Goal: Task Accomplishment & Management: Use online tool/utility

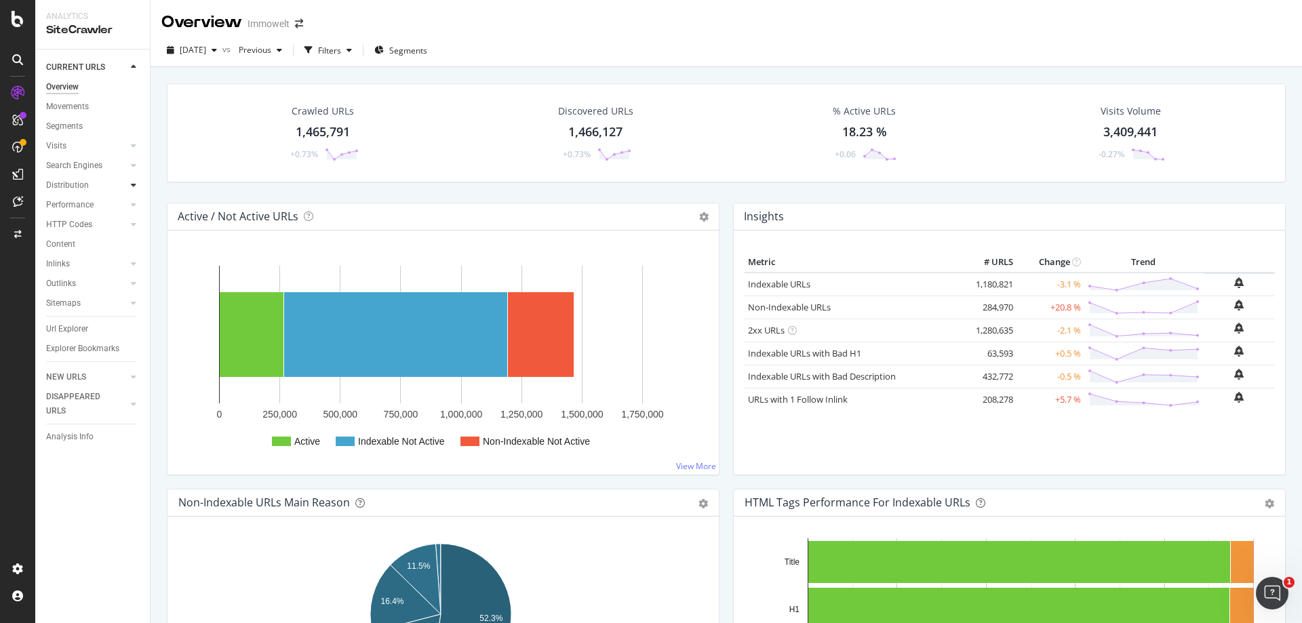
click at [132, 186] on icon at bounding box center [133, 185] width 5 height 8
click at [83, 226] on div "Segments" at bounding box center [70, 225] width 37 height 14
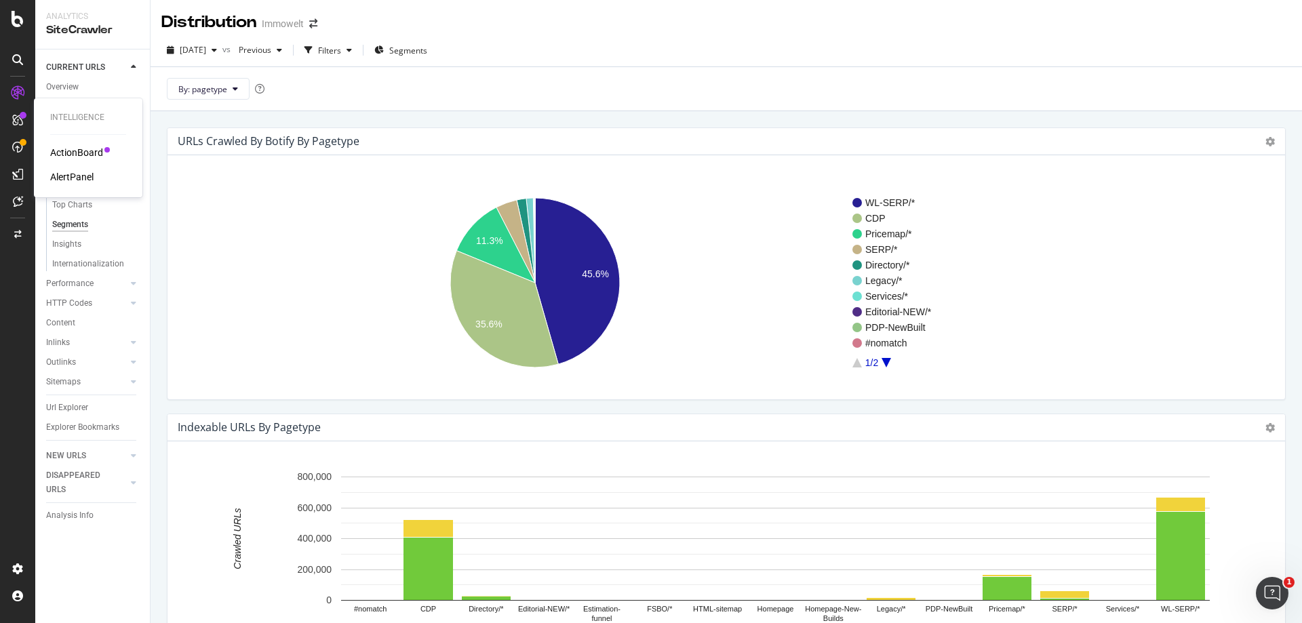
click at [75, 171] on div "AlertPanel" at bounding box center [71, 177] width 43 height 14
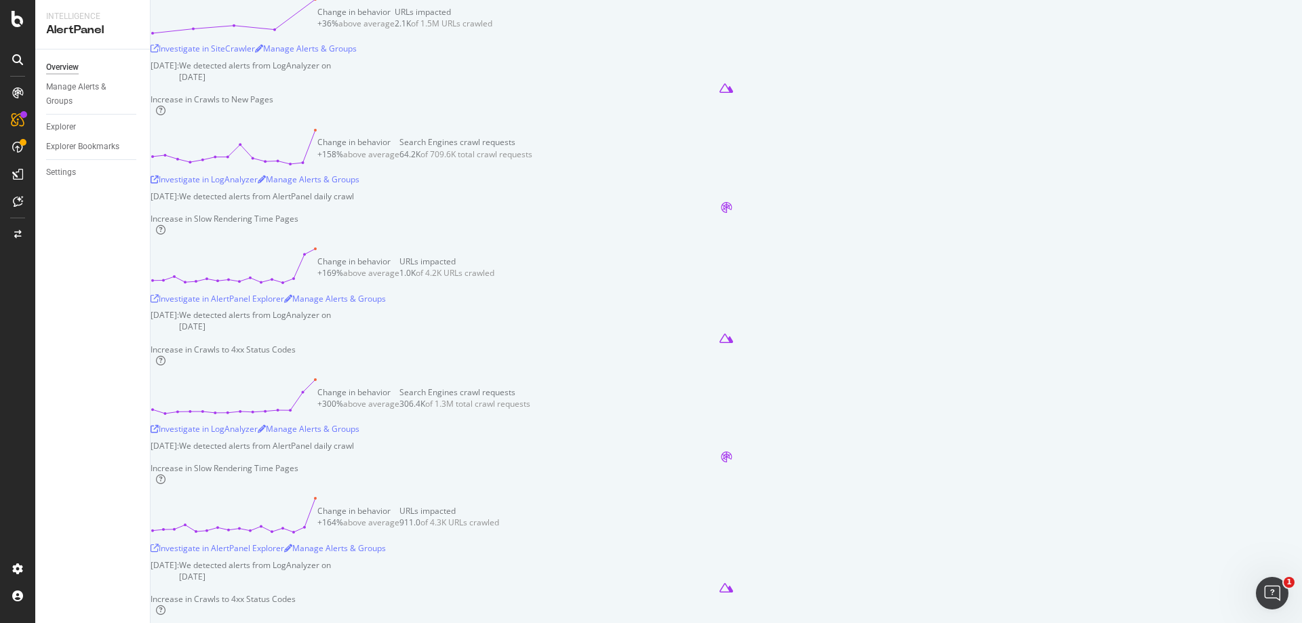
scroll to position [610, 0]
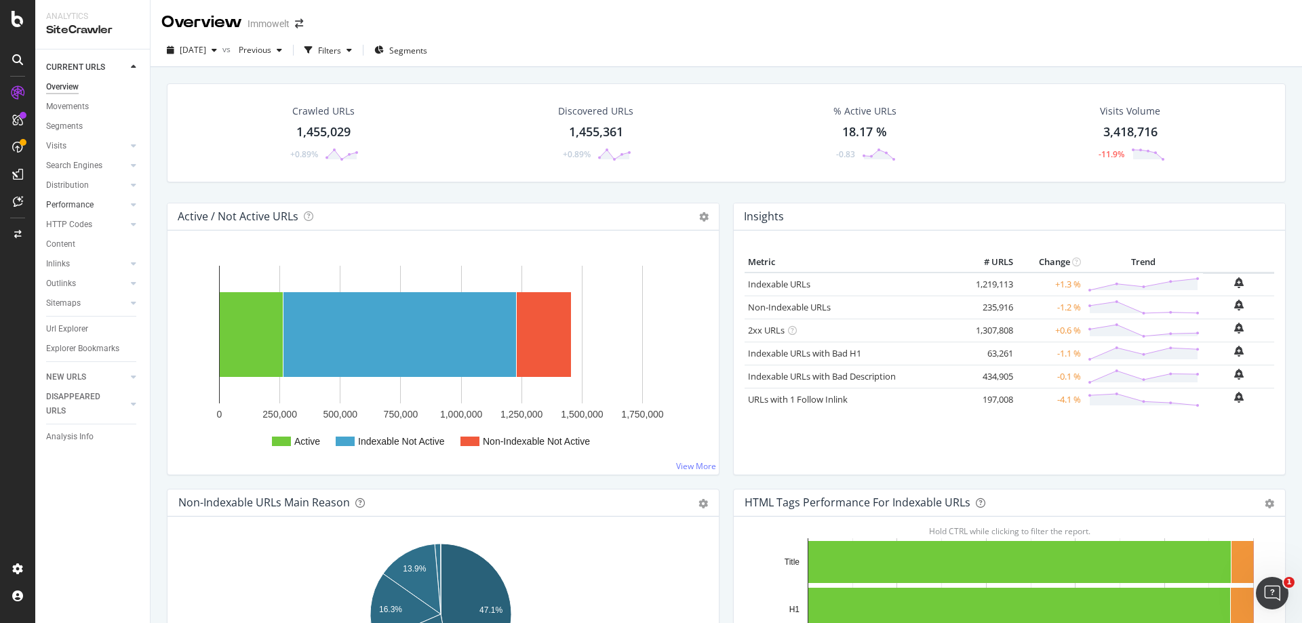
scroll to position [1288, 0]
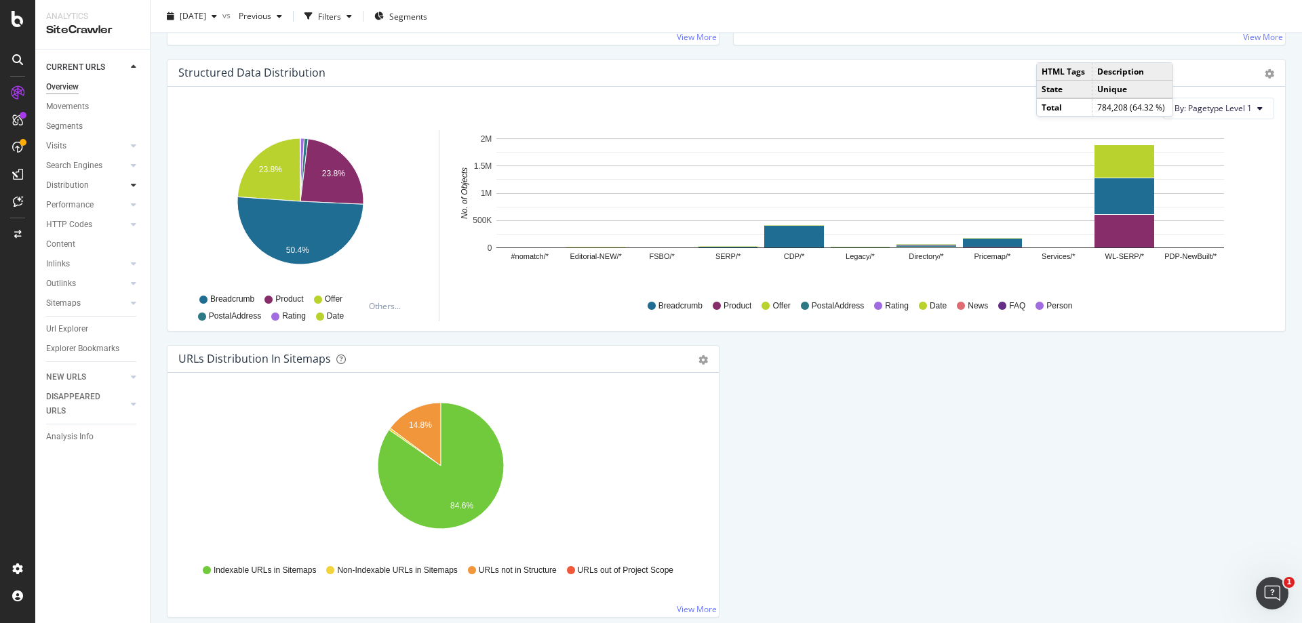
click at [132, 186] on icon at bounding box center [133, 185] width 5 height 8
click at [78, 228] on div "Segments" at bounding box center [70, 225] width 37 height 14
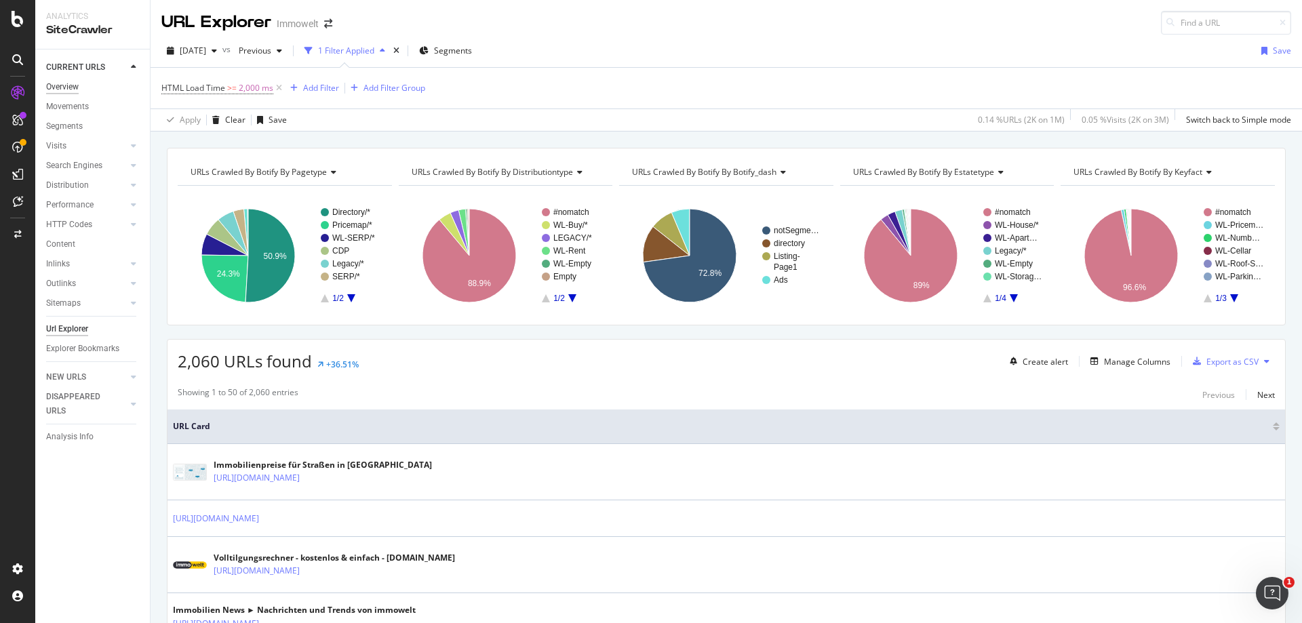
click at [66, 83] on div "Overview" at bounding box center [62, 87] width 33 height 14
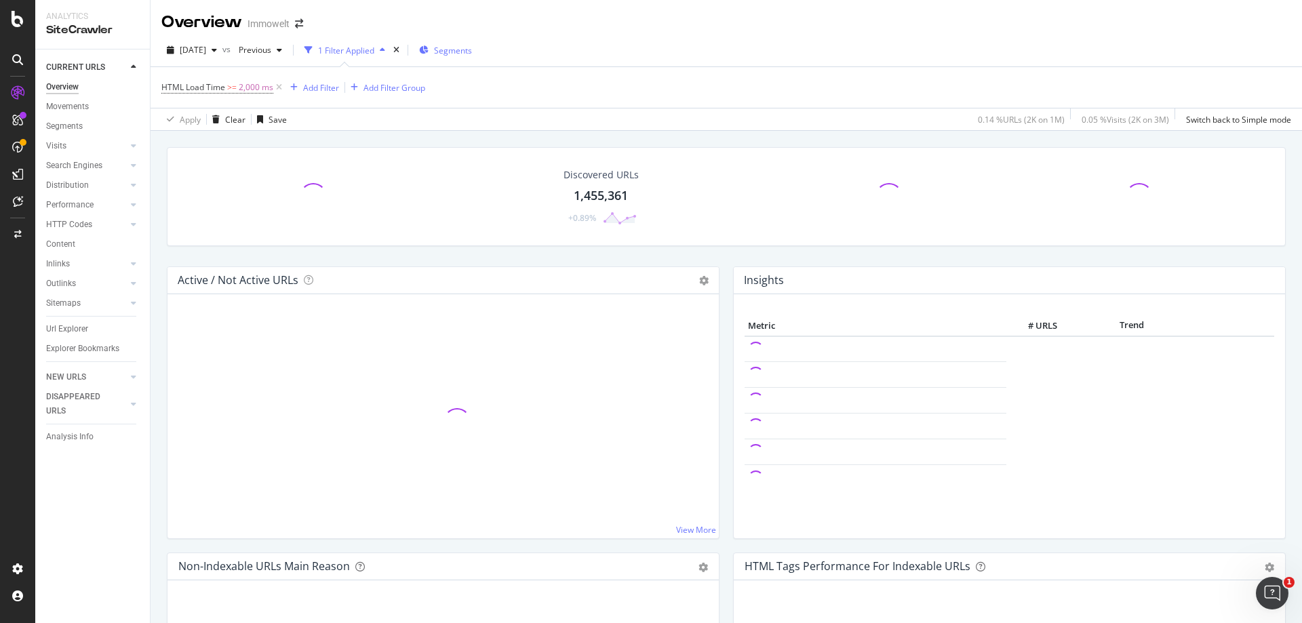
click at [472, 55] on span "Segments" at bounding box center [453, 51] width 38 height 12
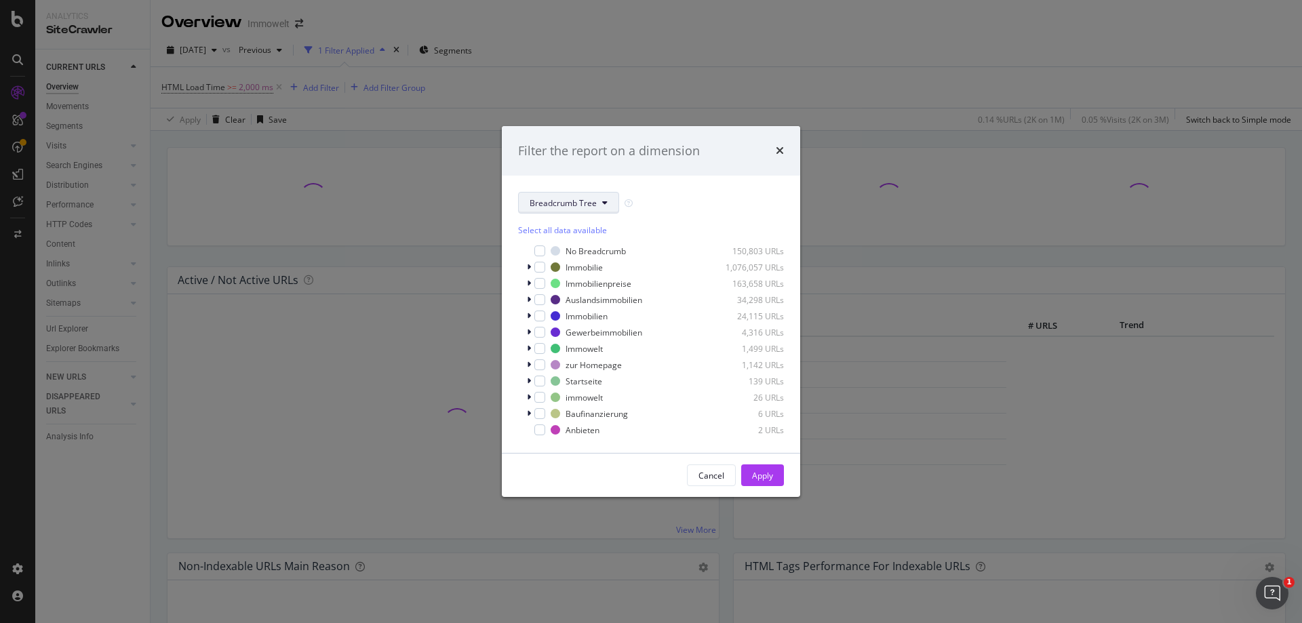
click at [587, 194] on button "Breadcrumb Tree" at bounding box center [568, 203] width 101 height 22
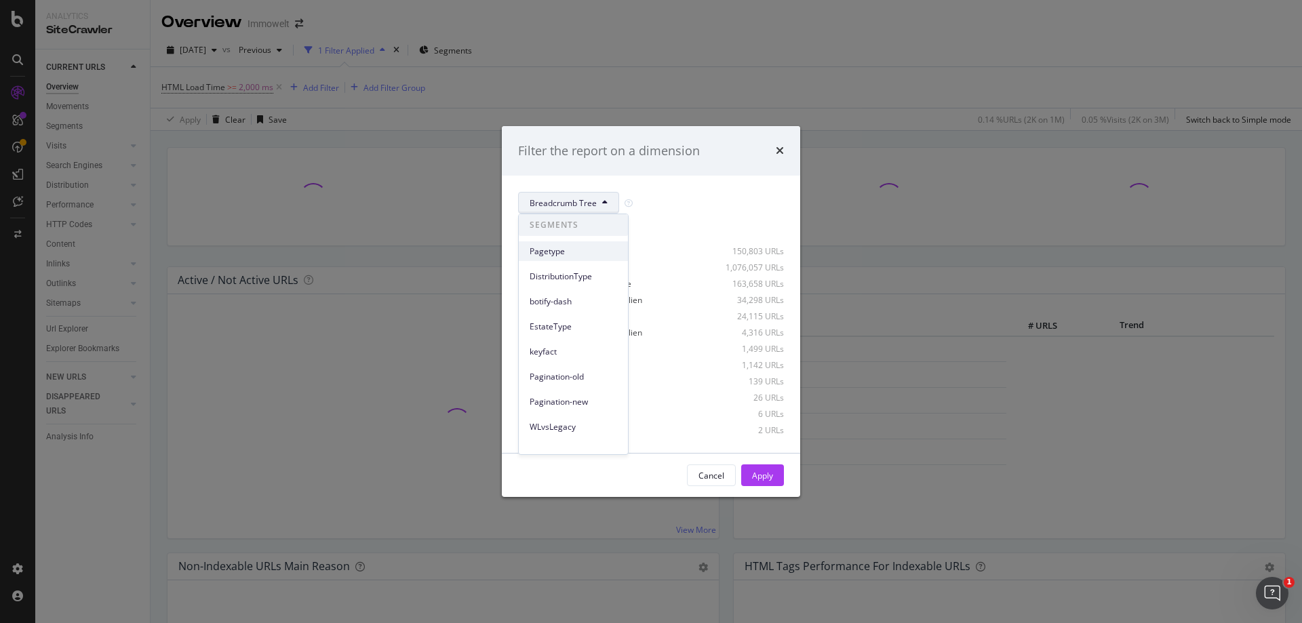
click at [590, 254] on span "Pagetype" at bounding box center [573, 251] width 87 height 12
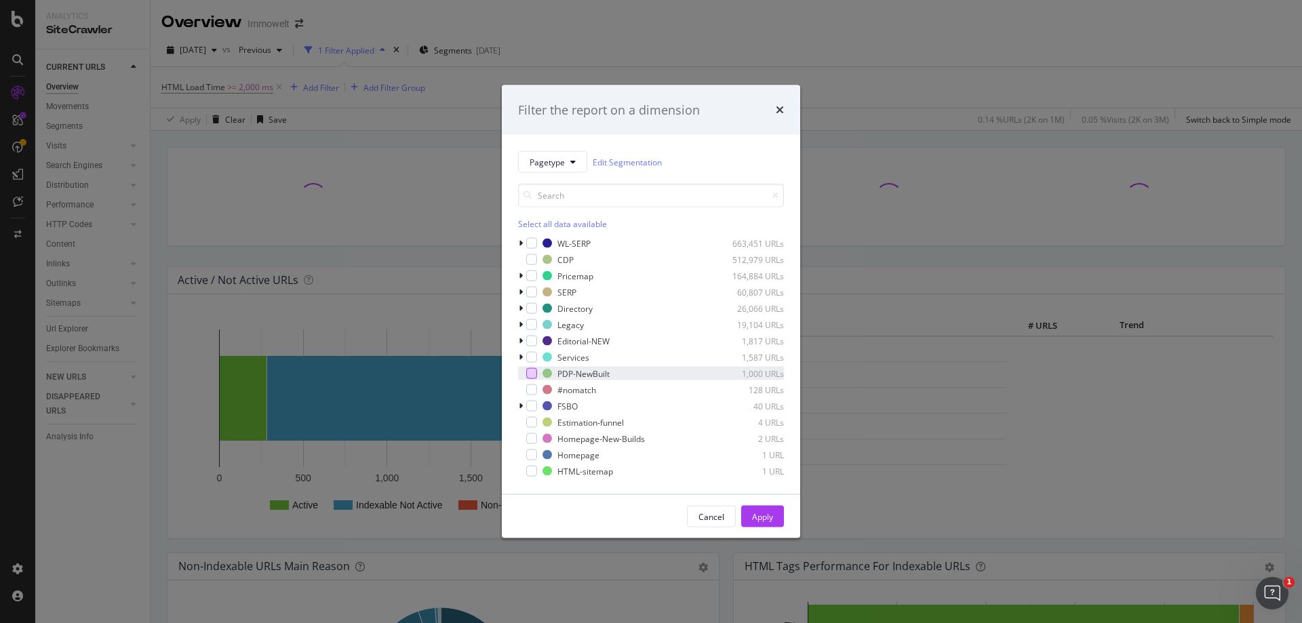
click at [535, 374] on div "modal" at bounding box center [531, 373] width 11 height 11
click at [771, 517] on div "Apply" at bounding box center [762, 517] width 21 height 12
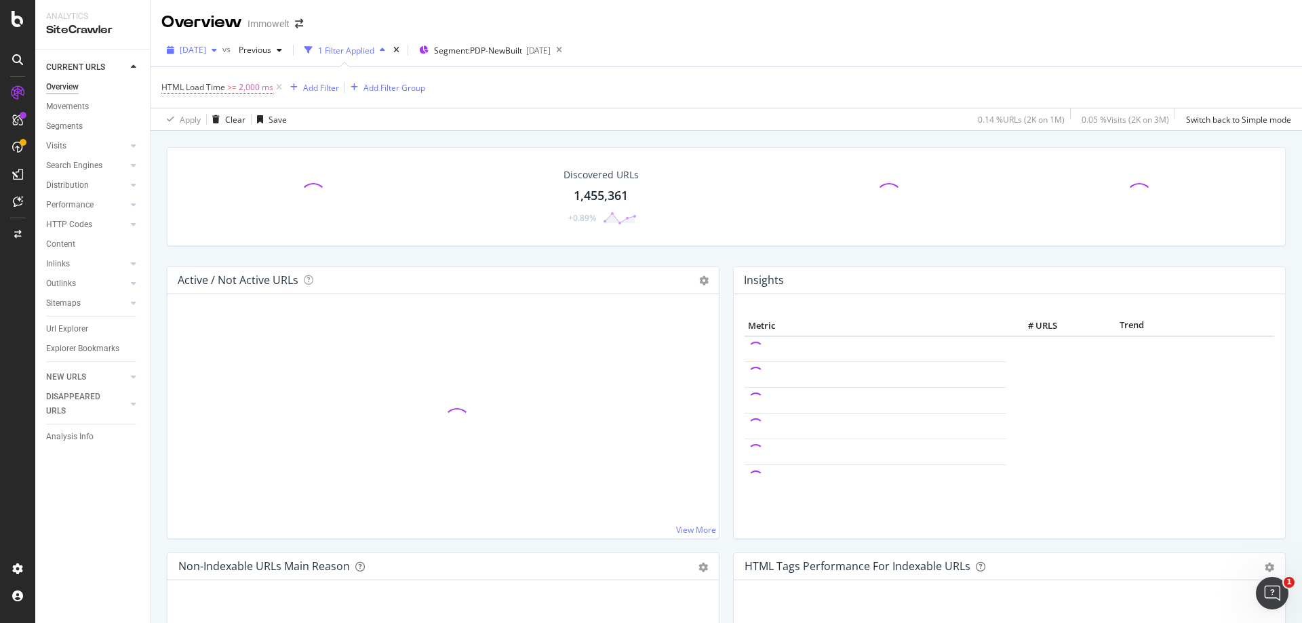
click at [217, 51] on icon "button" at bounding box center [214, 50] width 5 height 8
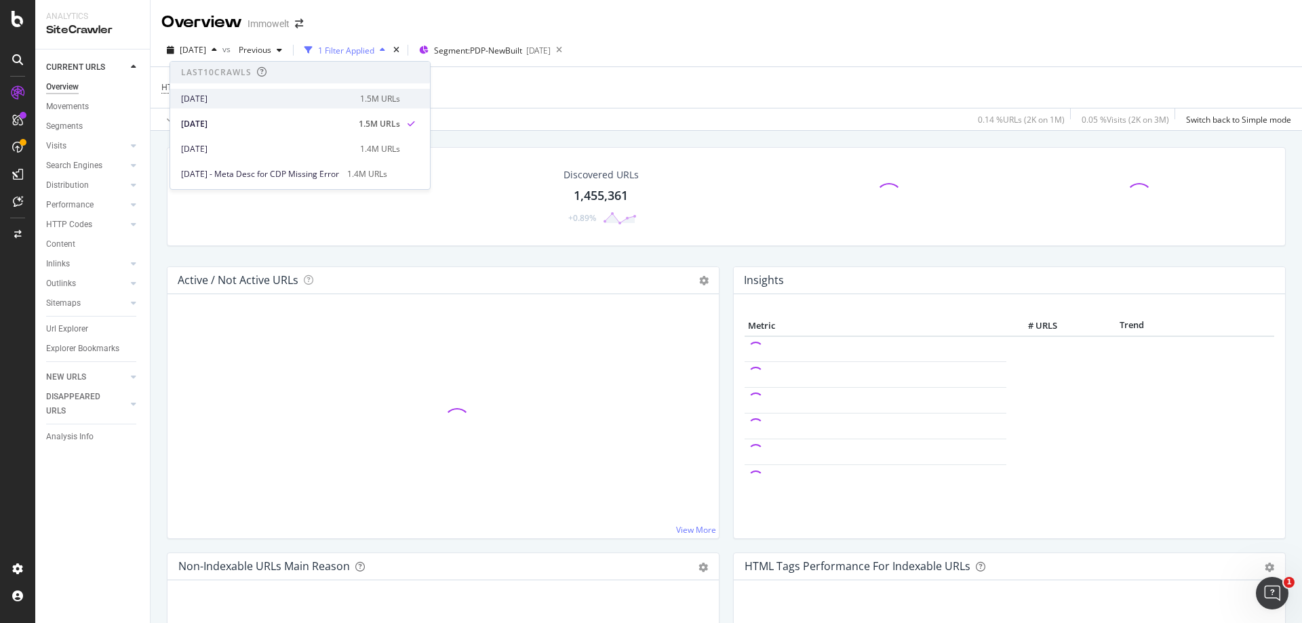
click at [231, 103] on div "[DATE]" at bounding box center [266, 99] width 171 height 12
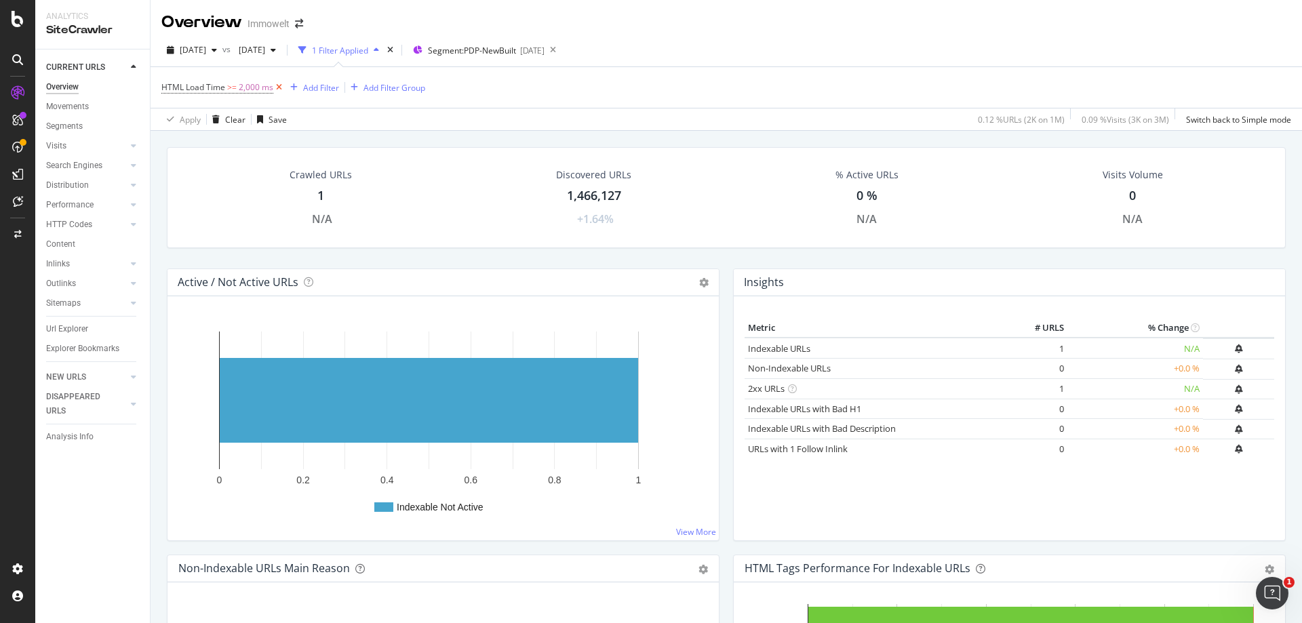
click at [280, 81] on icon at bounding box center [279, 88] width 12 height 14
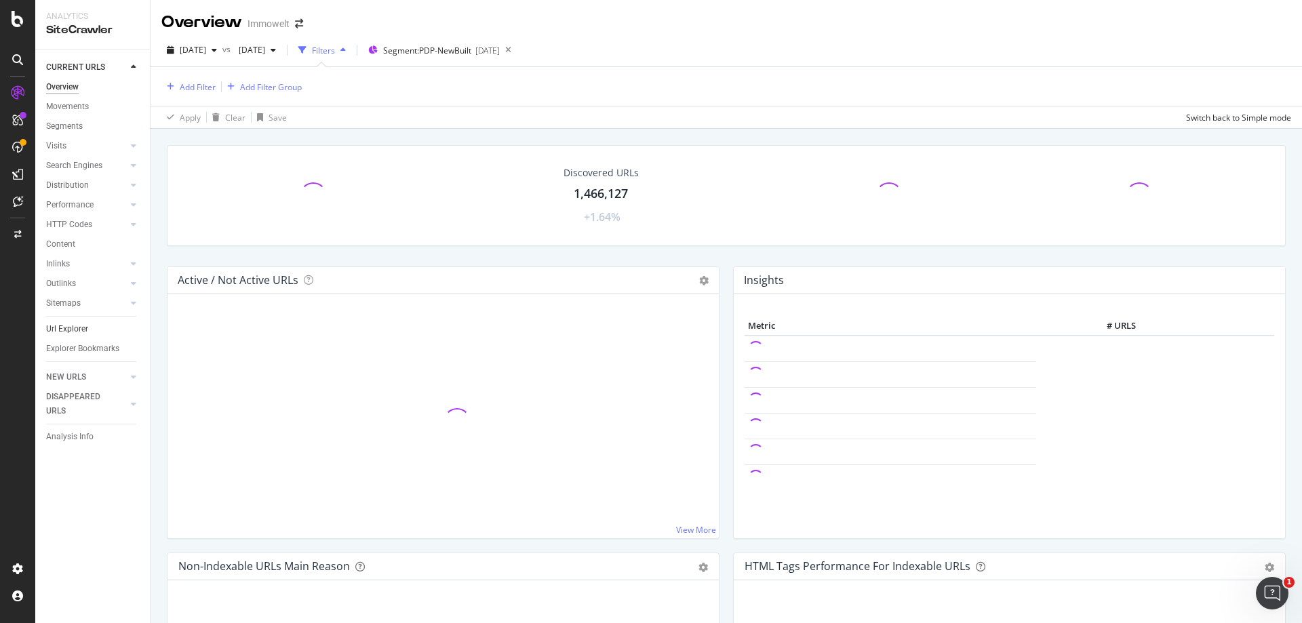
click at [92, 327] on link "Url Explorer" at bounding box center [93, 329] width 94 height 14
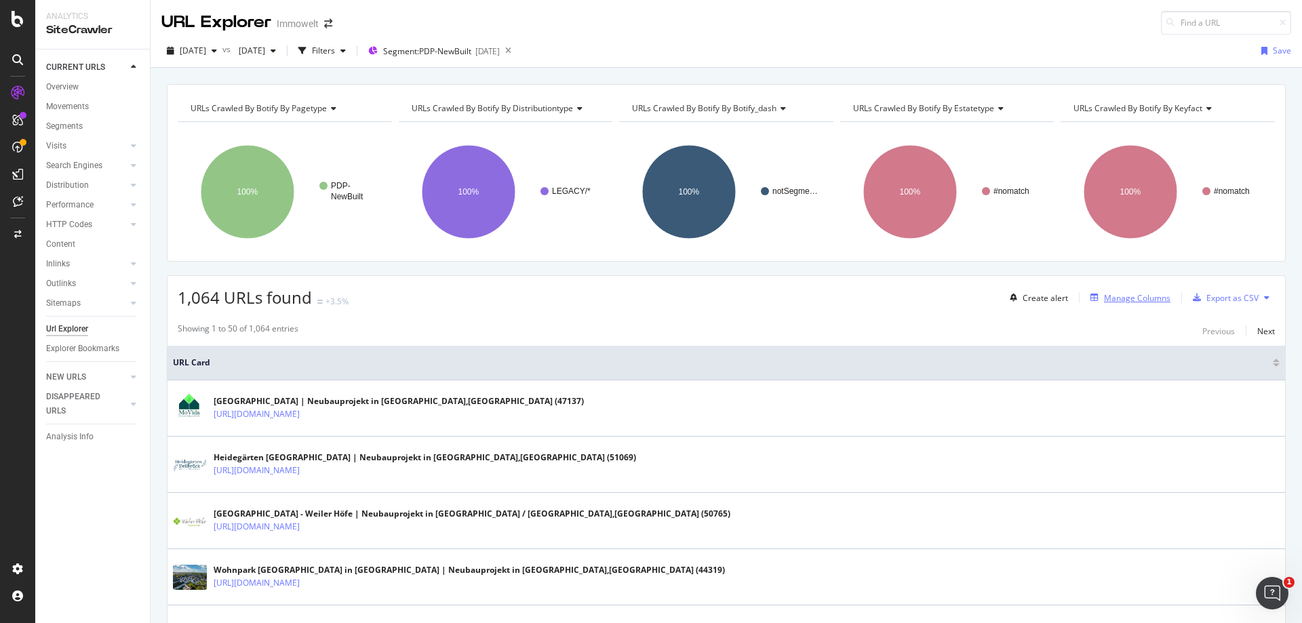
click at [1128, 297] on div "Manage Columns" at bounding box center [1137, 298] width 66 height 12
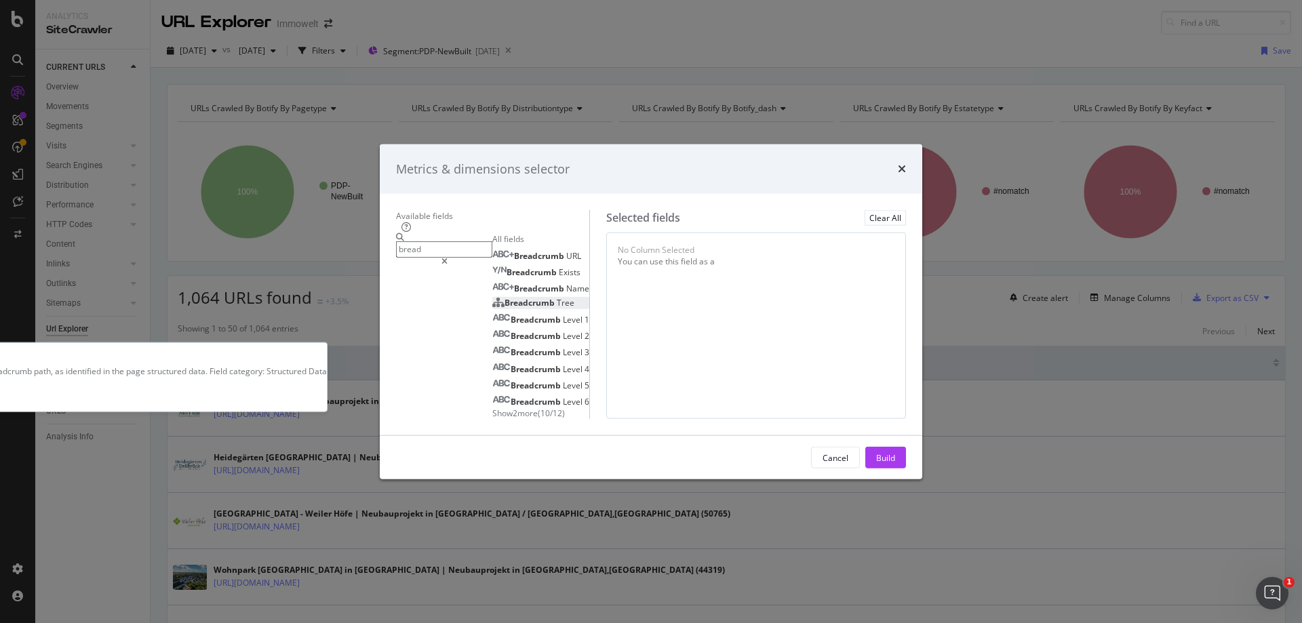
type input "bread"
click at [492, 297] on div "Breadcrumb Tree" at bounding box center [533, 303] width 82 height 12
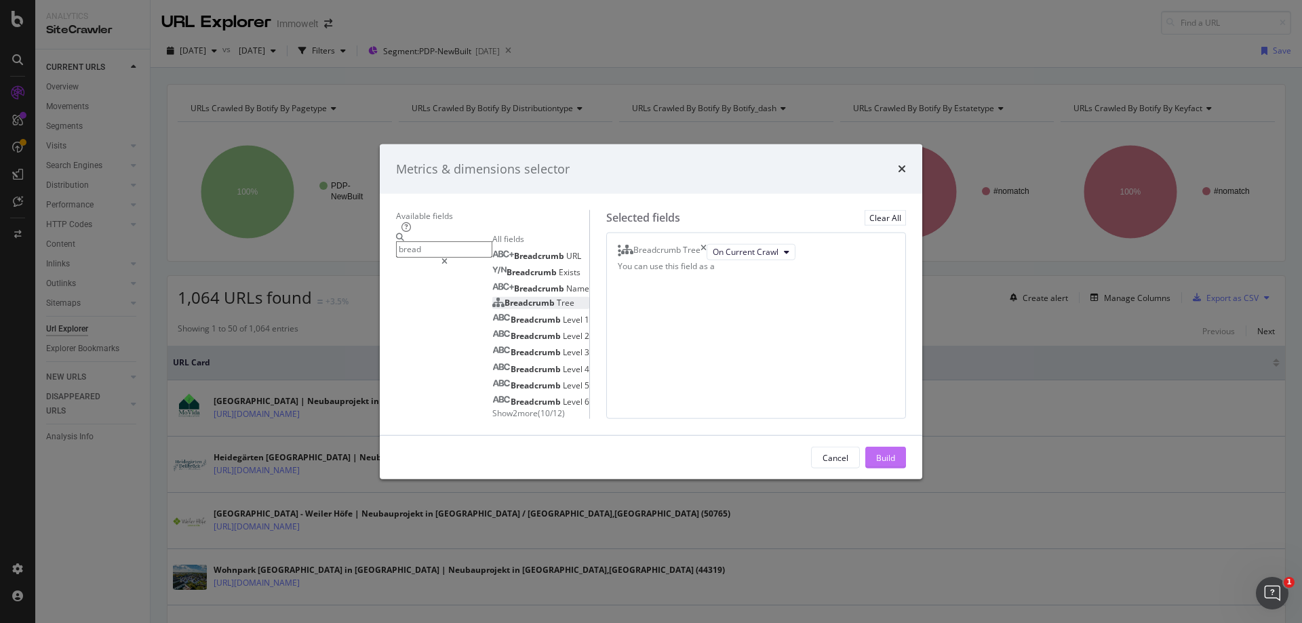
click at [895, 463] on div "Build" at bounding box center [885, 458] width 19 height 12
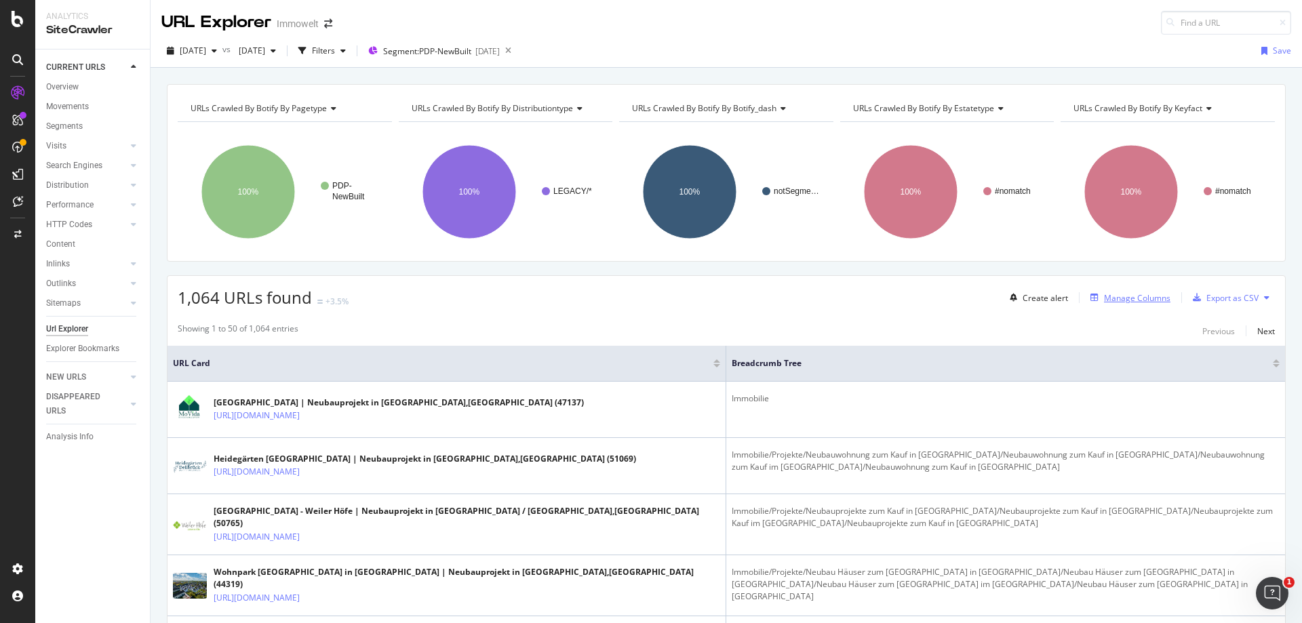
click at [1106, 301] on div "Manage Columns" at bounding box center [1137, 298] width 66 height 12
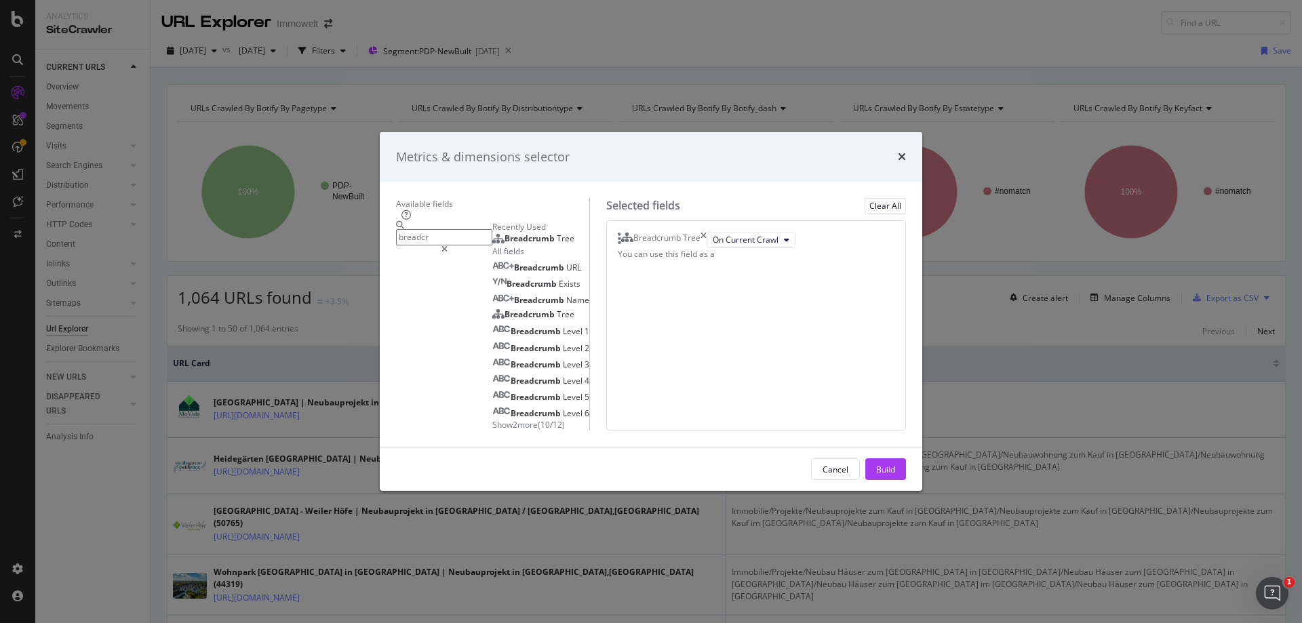
type input "breadcr"
click at [492, 420] on span "Show 2 more" at bounding box center [514, 425] width 45 height 12
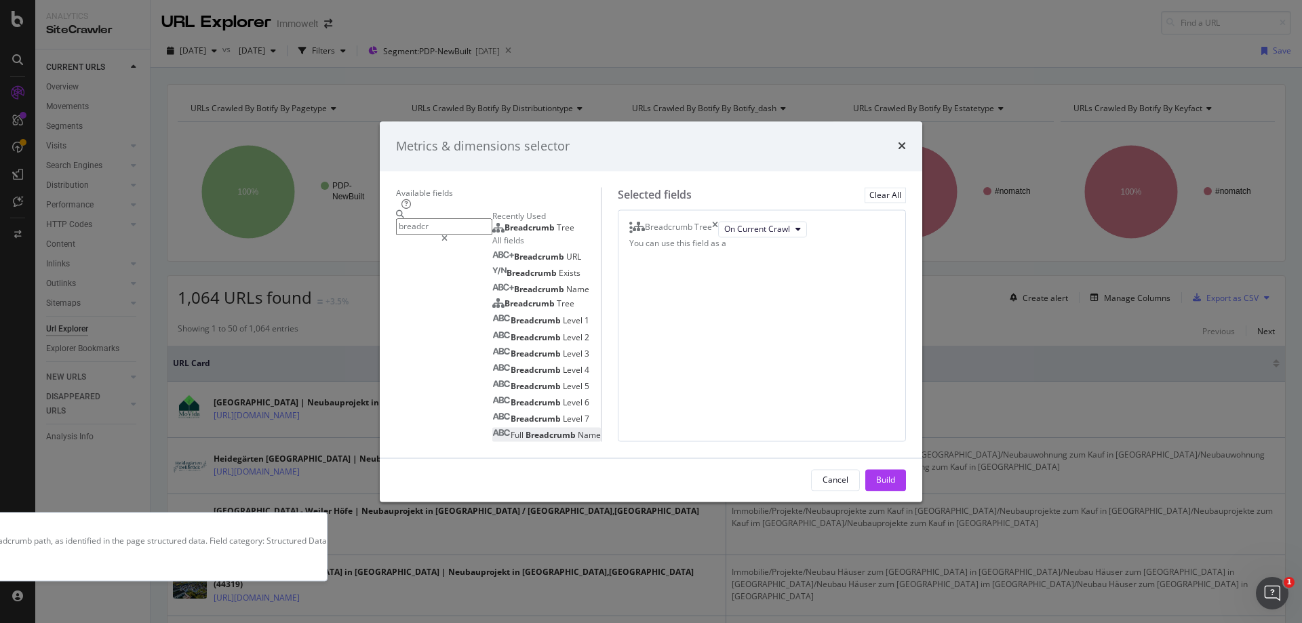
click at [578, 435] on span "Name" at bounding box center [589, 436] width 23 height 12
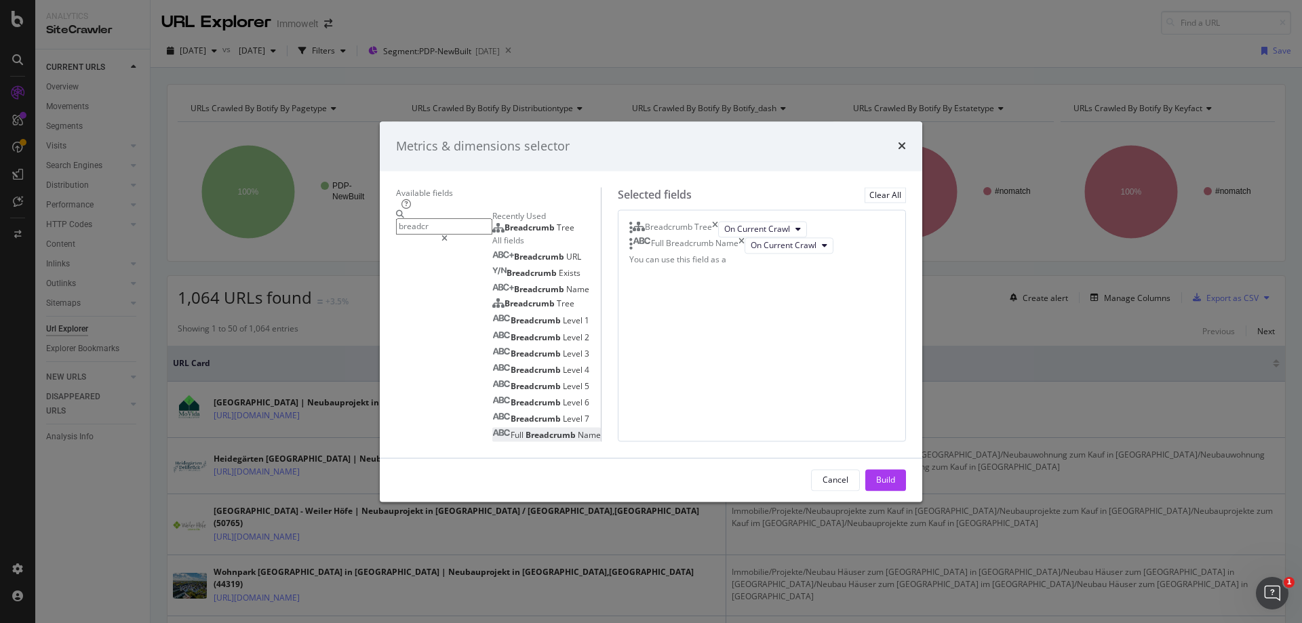
click at [895, 485] on div "Build" at bounding box center [885, 480] width 19 height 12
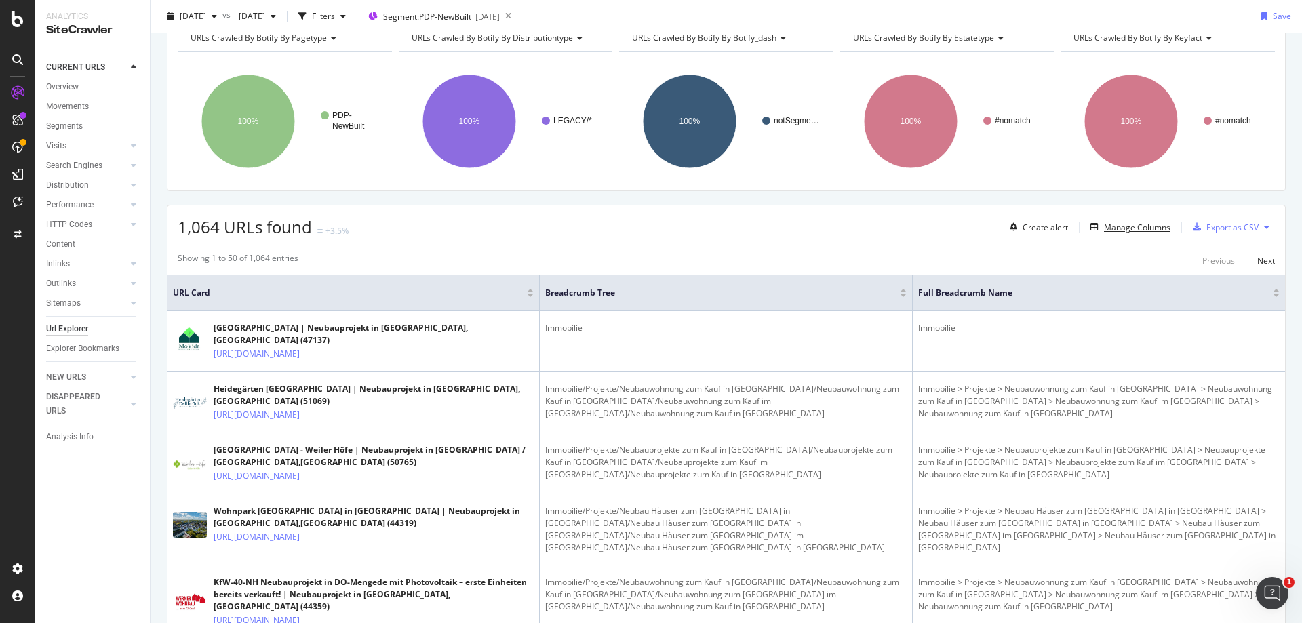
scroll to position [68, 0]
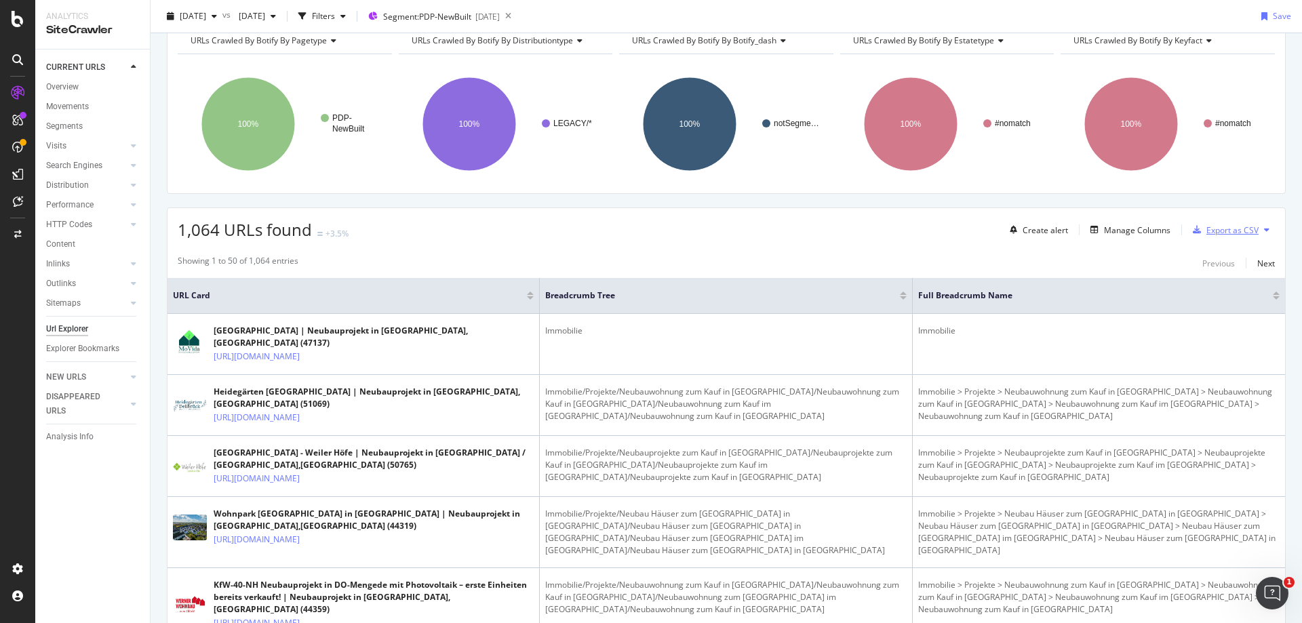
click at [1237, 229] on div "Export as CSV" at bounding box center [1232, 230] width 52 height 12
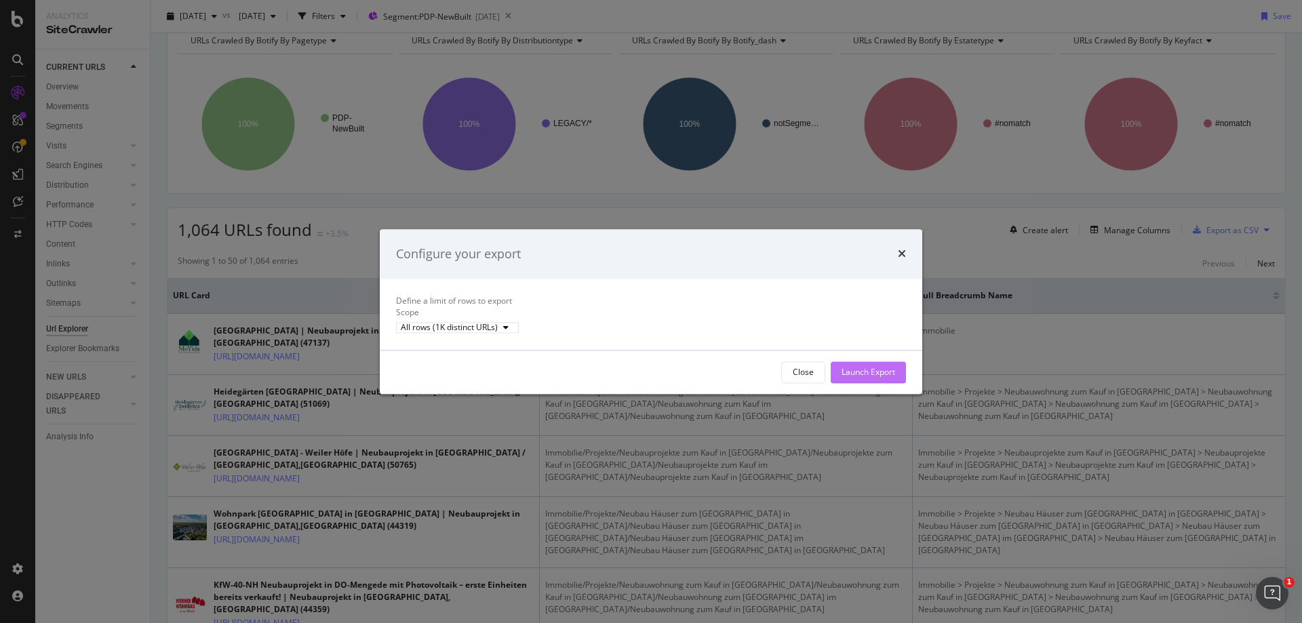
click at [864, 378] on div "Launch Export" at bounding box center [868, 372] width 54 height 12
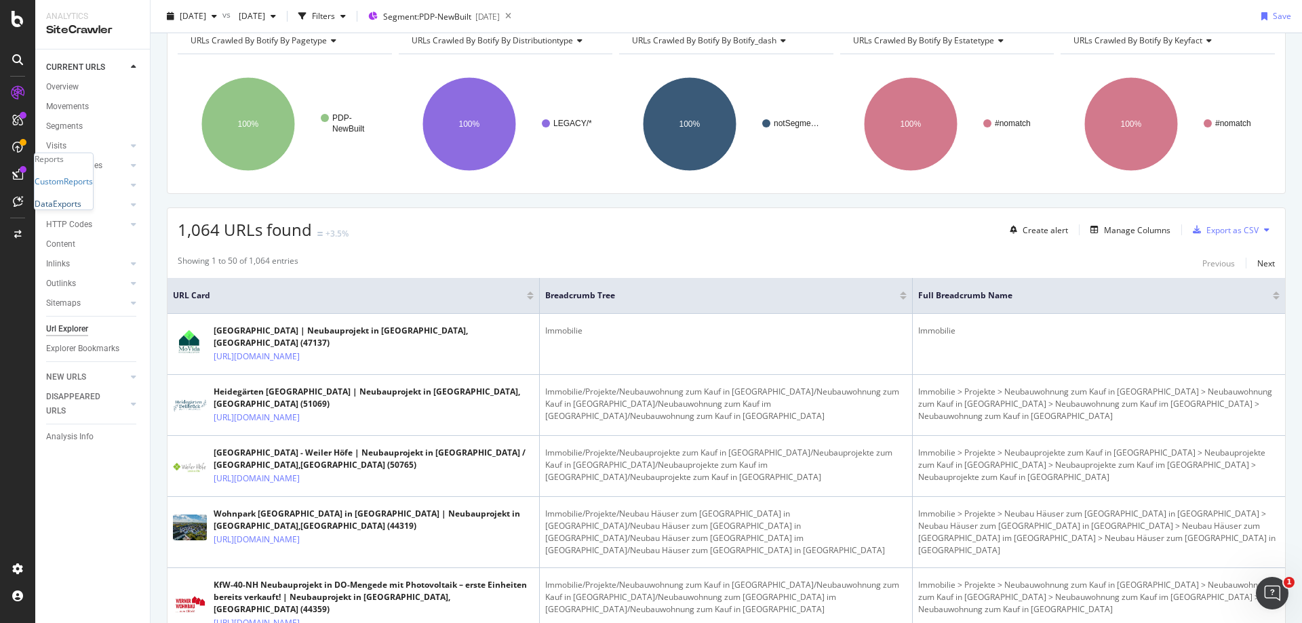
click at [81, 209] on div "DataExports" at bounding box center [58, 204] width 47 height 12
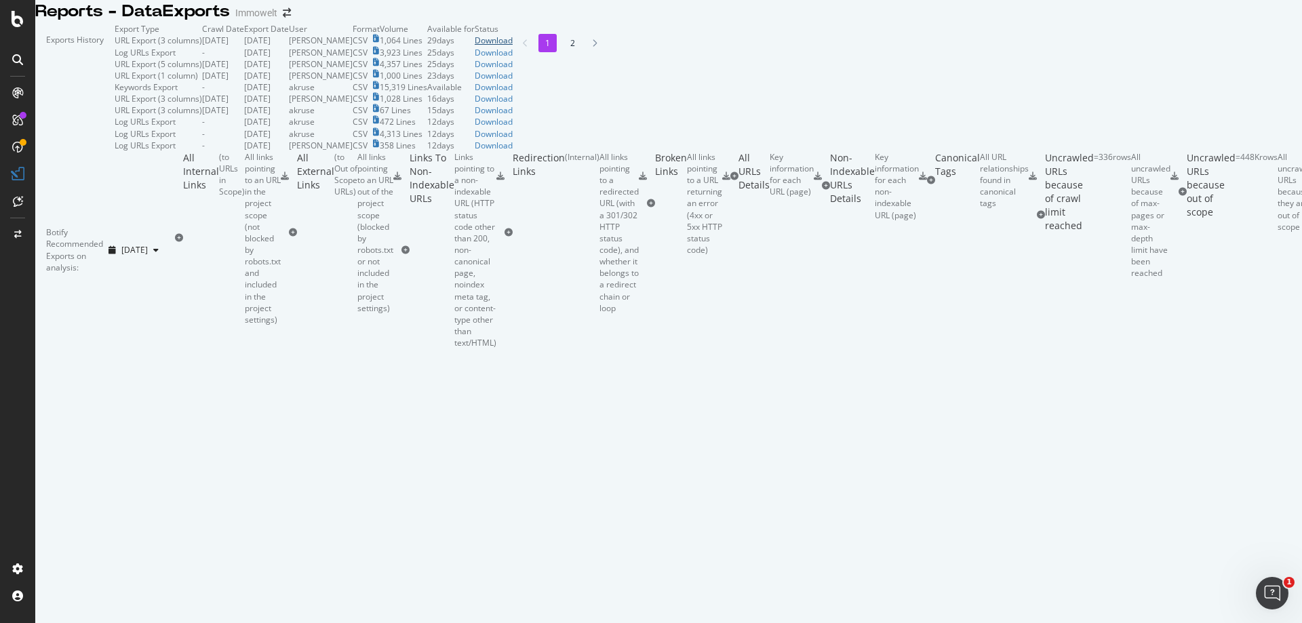
click at [513, 46] on div "Download" at bounding box center [494, 41] width 38 height 12
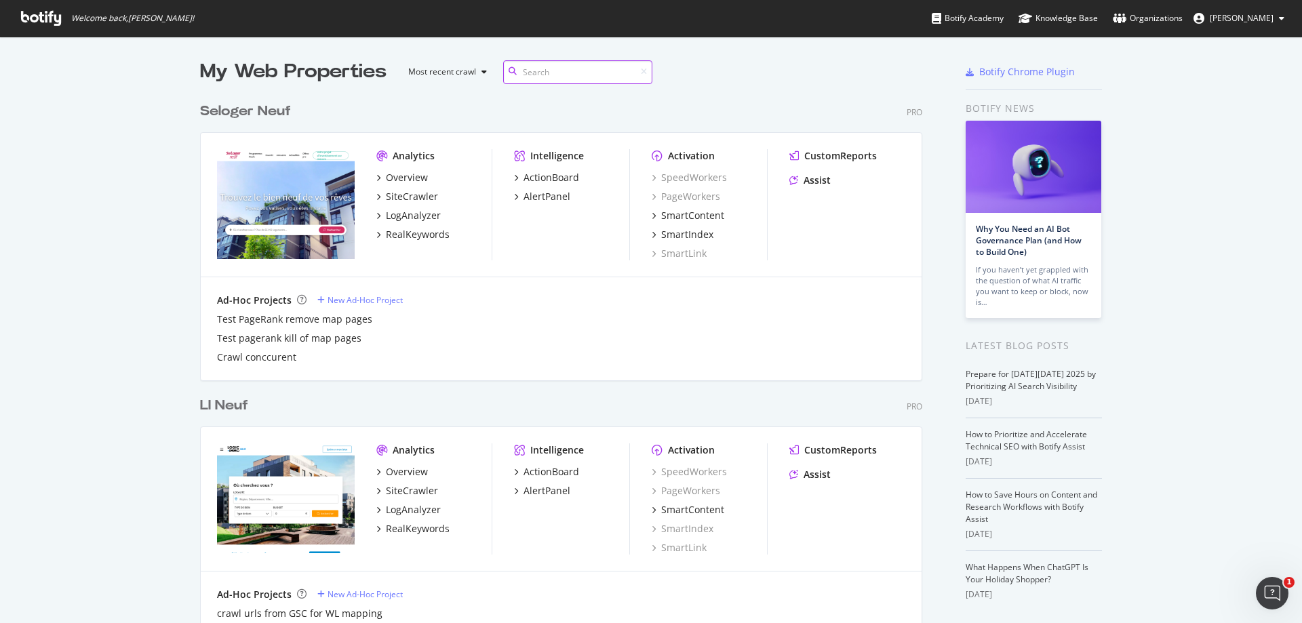
click at [557, 71] on input at bounding box center [577, 72] width 149 height 24
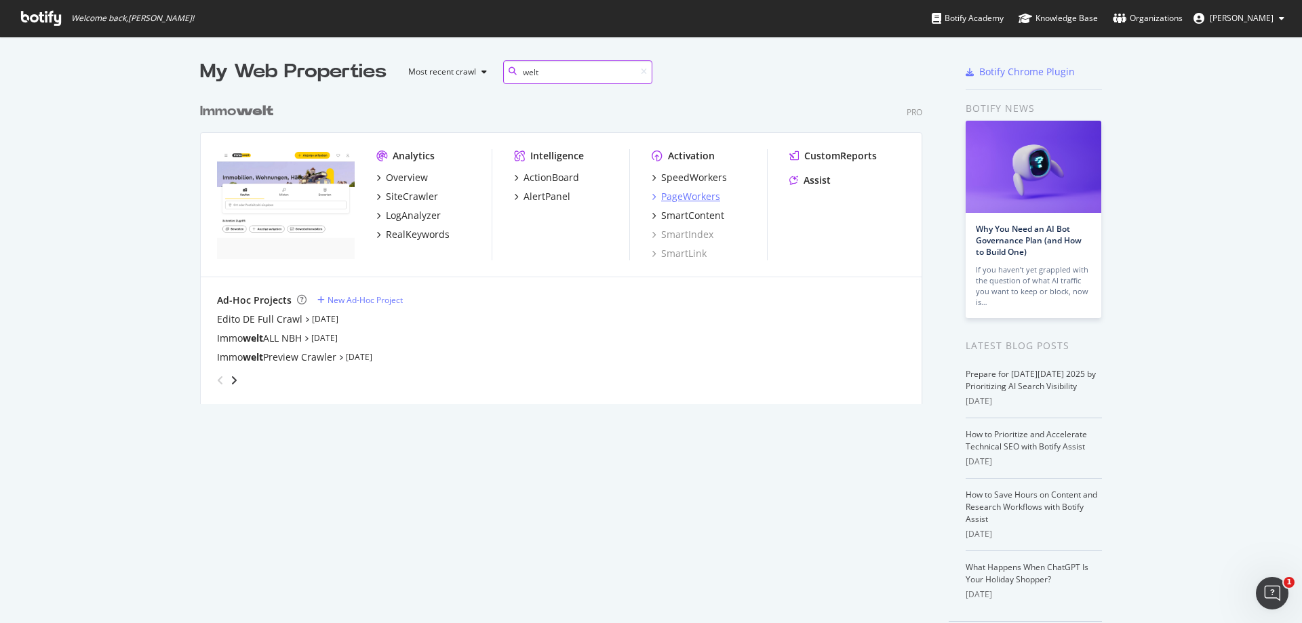
type input "welt"
click at [676, 197] on div "PageWorkers" at bounding box center [690, 197] width 59 height 14
